Goal: Navigation & Orientation: Find specific page/section

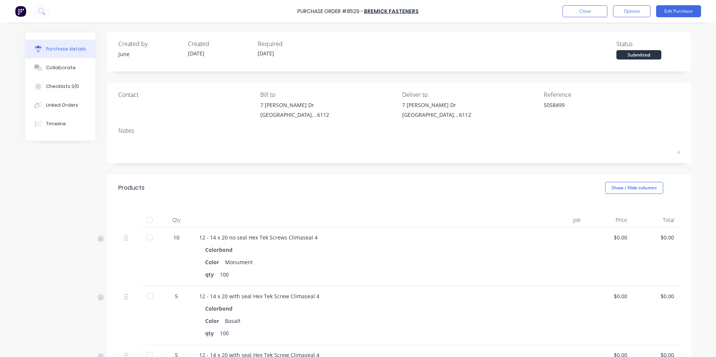
click at [301, 173] on div "Created by June Created 28/08/25 Required 28/08/25 Status Submitted Contact Bil…" at bounding box center [399, 297] width 584 height 530
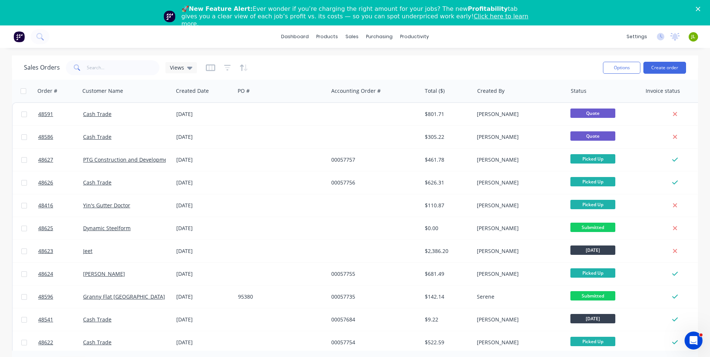
click at [394, 56] on div "Sales Orders Views Options Create order" at bounding box center [355, 67] width 686 height 24
click at [447, 93] on div "Delivery Scheduling" at bounding box center [440, 91] width 47 height 7
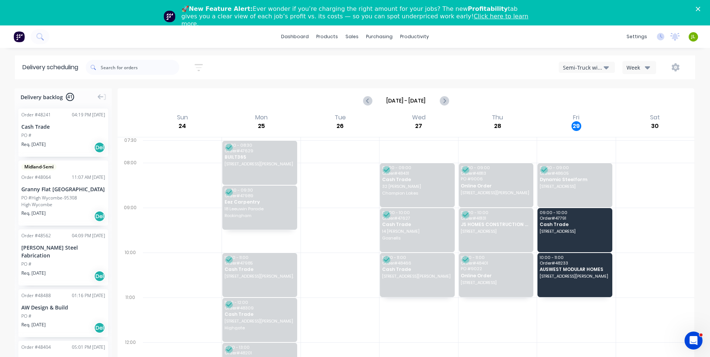
click at [577, 66] on div "Semi-Truck with Hiab" at bounding box center [583, 68] width 41 height 8
click at [582, 111] on div "Utes Delivery" at bounding box center [596, 116] width 74 height 15
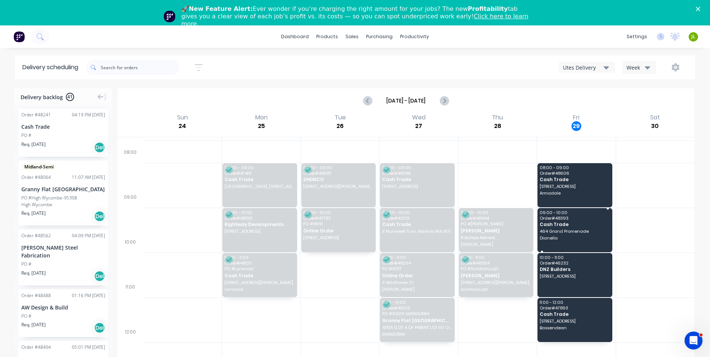
scroll to position [75, 0]
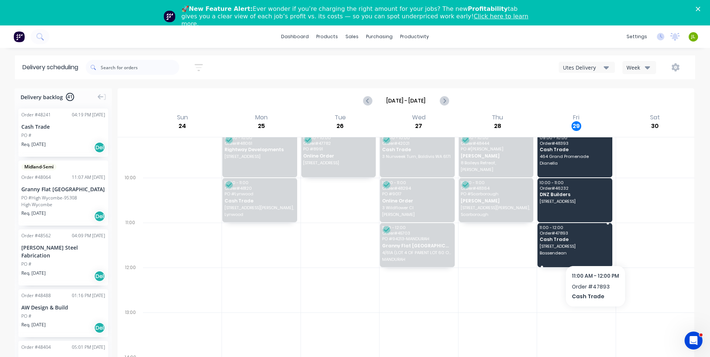
click at [595, 249] on div "11:00 - 12:00 Order # 47893 Cash Trade [STREET_ADDRESS]" at bounding box center [575, 245] width 74 height 44
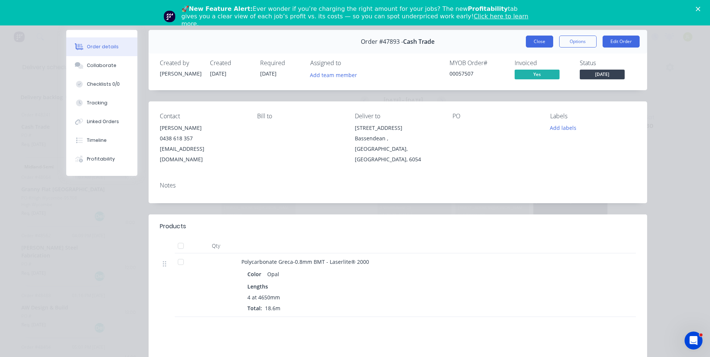
click at [536, 41] on button "Close" at bounding box center [539, 42] width 27 height 12
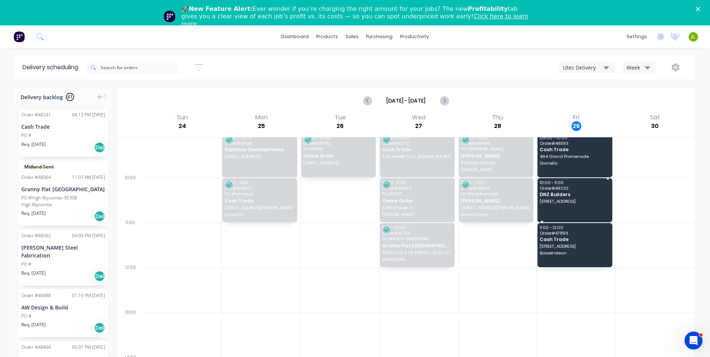
click at [591, 211] on div "10:00 - 11:00 Order # 46232 DNZ Builders [STREET_ADDRESS]" at bounding box center [575, 200] width 74 height 44
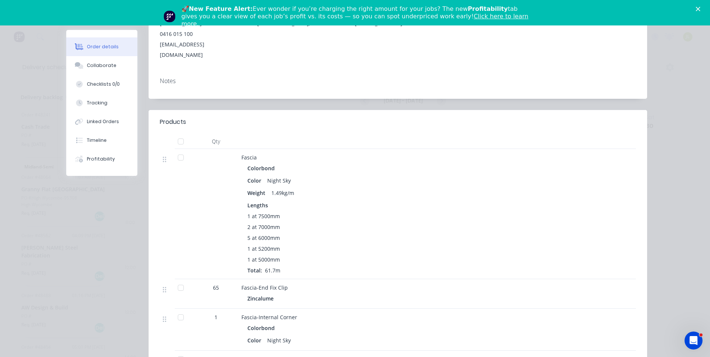
scroll to position [0, 0]
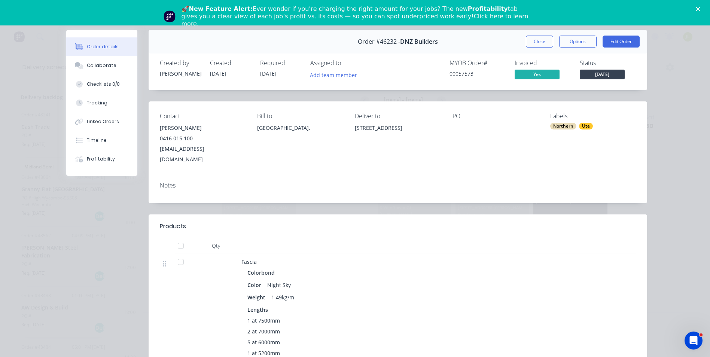
drag, startPoint x: 428, startPoint y: 129, endPoint x: 387, endPoint y: 135, distance: 40.9
click at [387, 135] on div "[STREET_ADDRESS]" at bounding box center [398, 135] width 86 height 24
click at [429, 138] on div "[STREET_ADDRESS]" at bounding box center [398, 135] width 86 height 24
drag, startPoint x: 433, startPoint y: 130, endPoint x: 348, endPoint y: 133, distance: 85.0
click at [348, 133] on div "Contact [PERSON_NAME] [PHONE_NUMBER] [EMAIL_ADDRESS][DOMAIN_NAME] Bill to [GEOG…" at bounding box center [398, 138] width 499 height 74
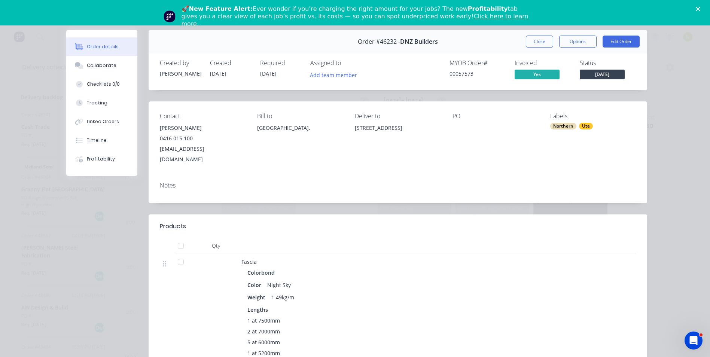
copy div "[STREET_ADDRESS]"
click at [536, 40] on button "Close" at bounding box center [539, 42] width 27 height 12
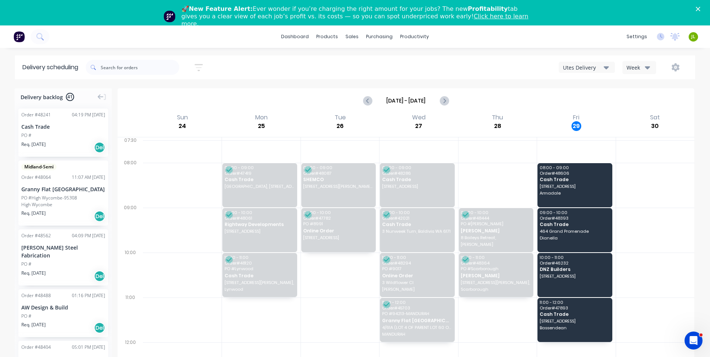
drag, startPoint x: 701, startPoint y: 7, endPoint x: 624, endPoint y: 40, distance: 84.3
click at [701, 7] on div "🚀 New Feature Alert: Ever wonder if you’re charging the right amount for your j…" at bounding box center [355, 16] width 710 height 27
click at [700, 9] on icon "Close" at bounding box center [698, 9] width 4 height 4
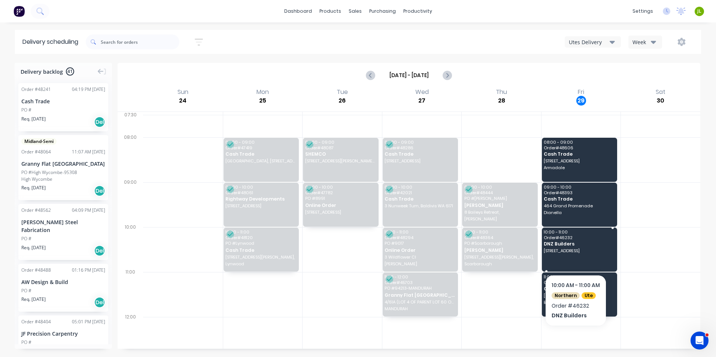
click at [588, 258] on div "10:00 - 11:00 Order # 46232 DNZ Builders [STREET_ADDRESS]" at bounding box center [580, 250] width 76 height 44
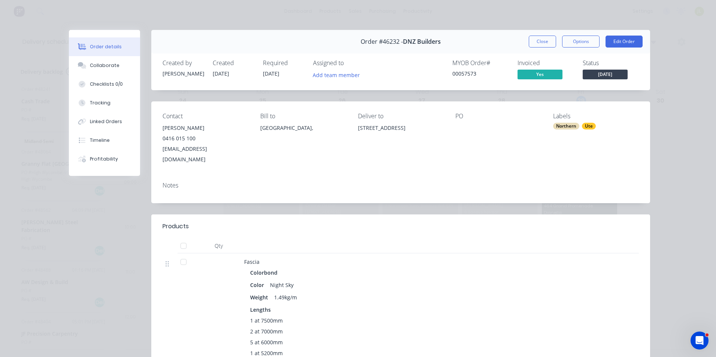
click at [358, 182] on div "Notes" at bounding box center [400, 185] width 476 height 7
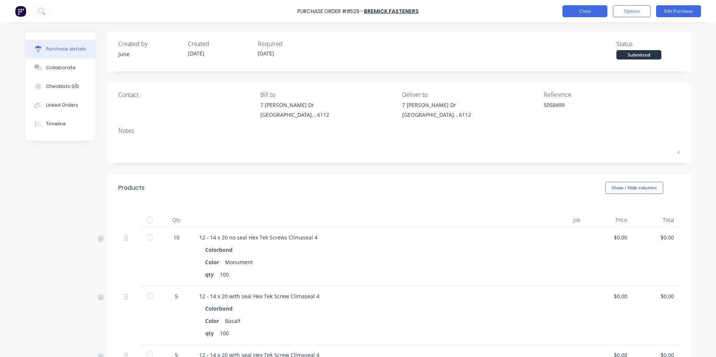
click at [590, 9] on button "Close" at bounding box center [584, 11] width 45 height 12
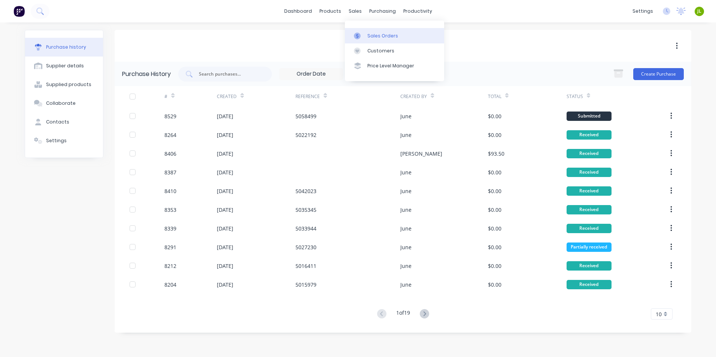
click at [380, 39] on div "Sales Orders" at bounding box center [382, 36] width 31 height 7
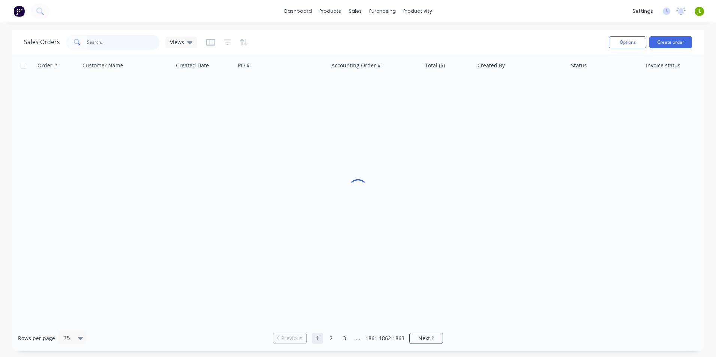
click at [120, 38] on input "text" at bounding box center [123, 42] width 73 height 15
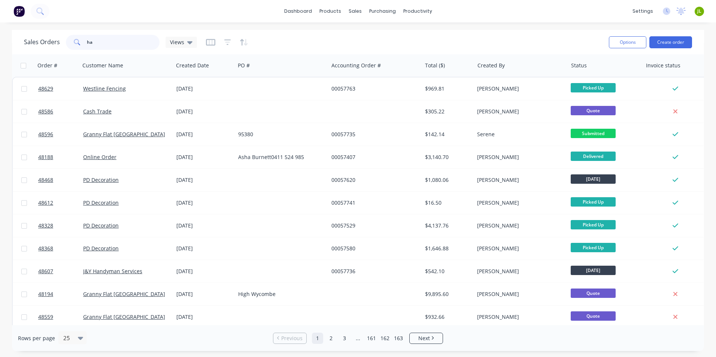
type input "h"
